Goal: Task Accomplishment & Management: Manage account settings

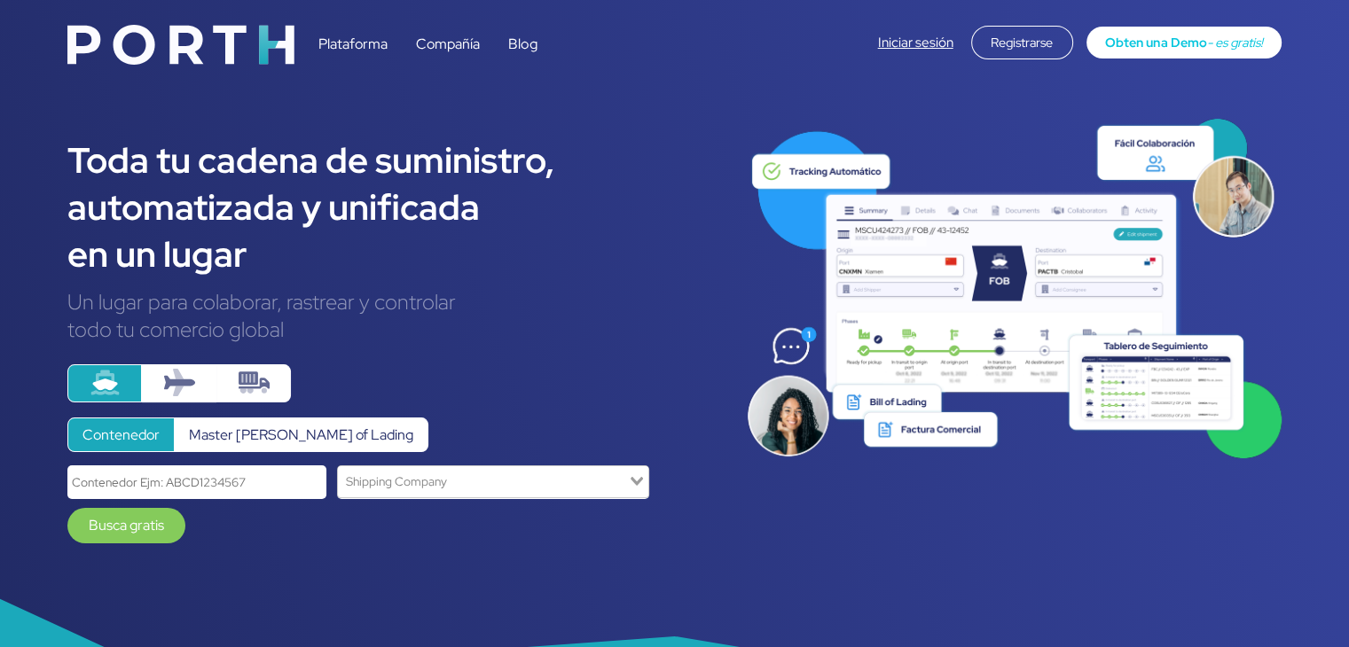
click at [903, 44] on link "Iniciar sesión" at bounding box center [915, 43] width 75 height 18
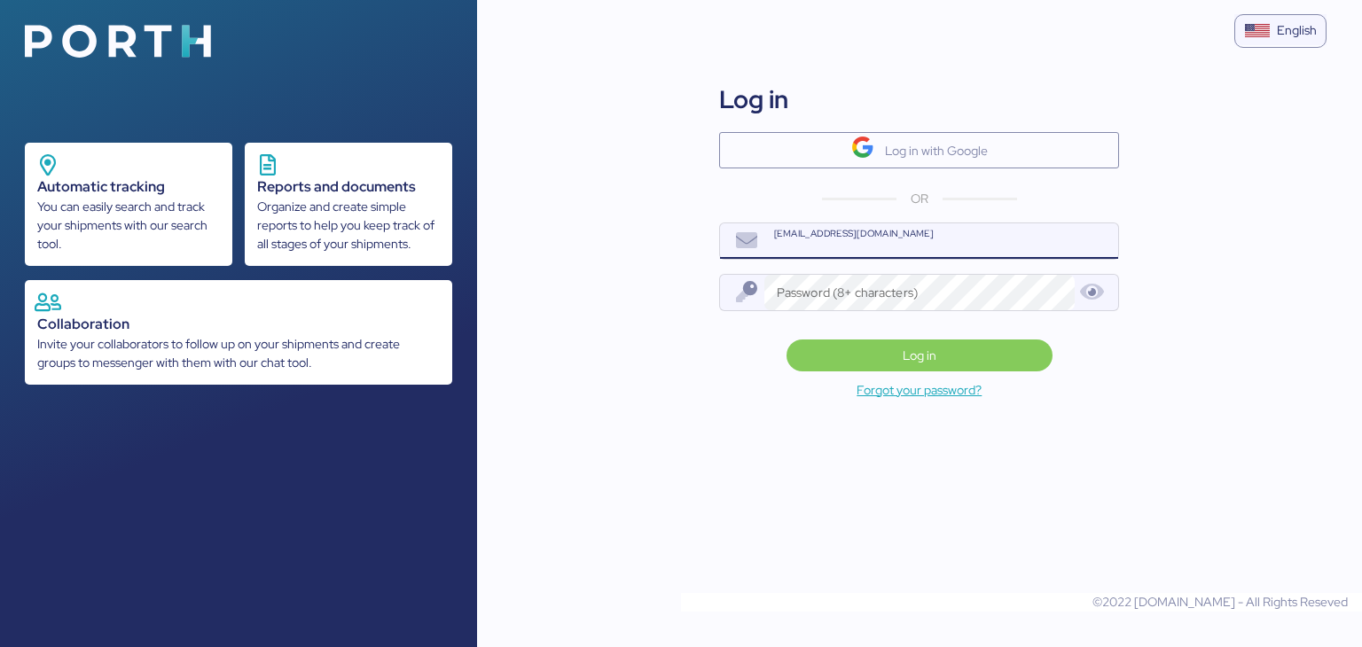
click at [813, 239] on input "[EMAIL_ADDRESS][DOMAIN_NAME]" at bounding box center [941, 240] width 355 height 35
type input "[EMAIL_ADDRESS][PERSON_NAME][DOMAIN_NAME]"
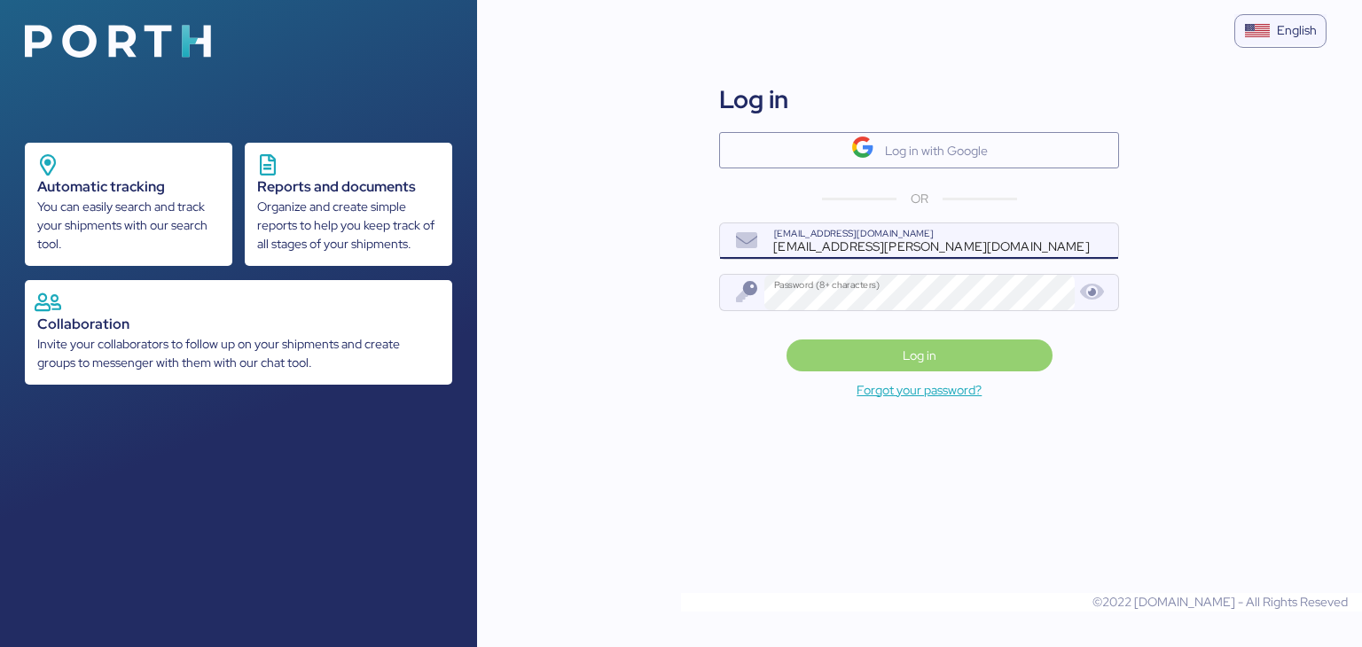
click at [917, 356] on span "Log in" at bounding box center [920, 355] width 34 height 21
